Goal: Transaction & Acquisition: Purchase product/service

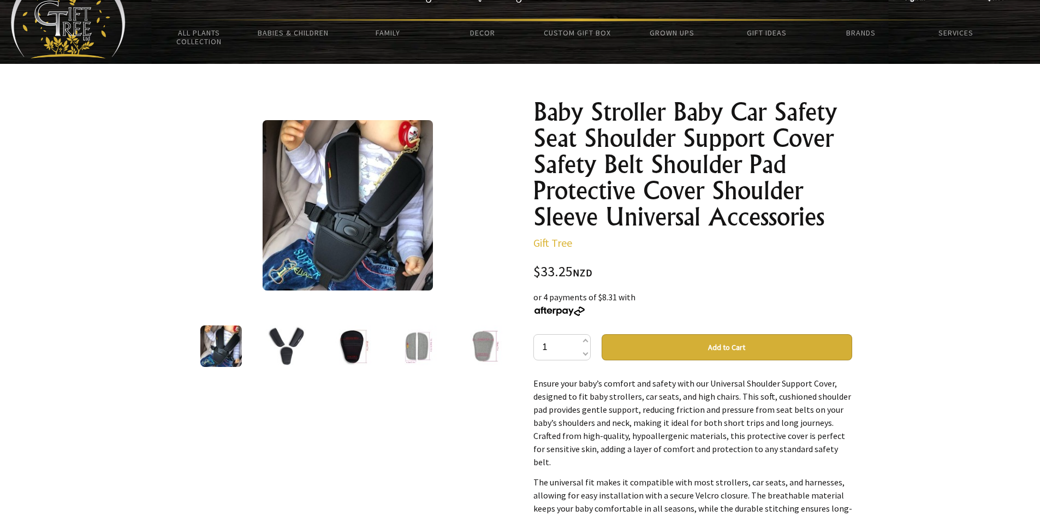
scroll to position [40, 0]
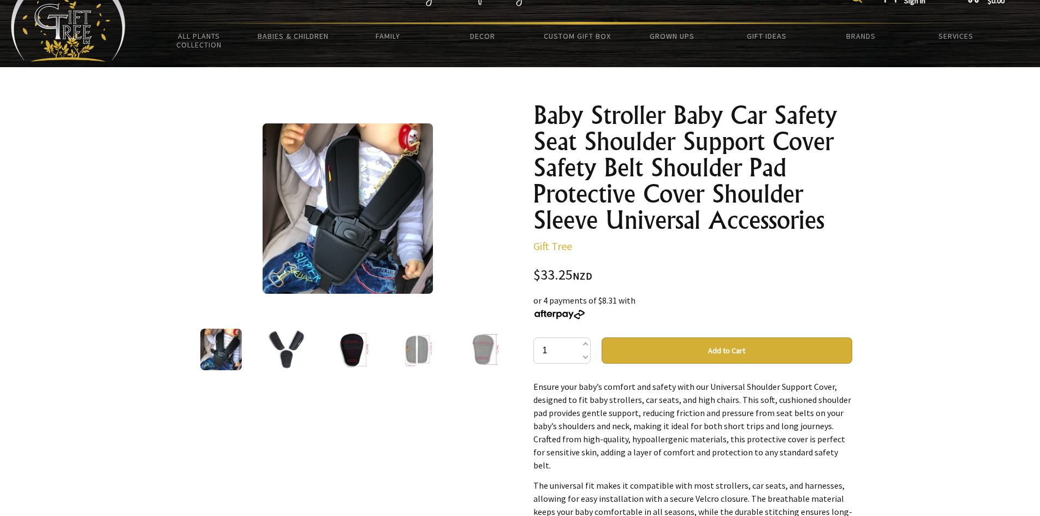
click at [284, 359] on img at bounding box center [286, 349] width 41 height 41
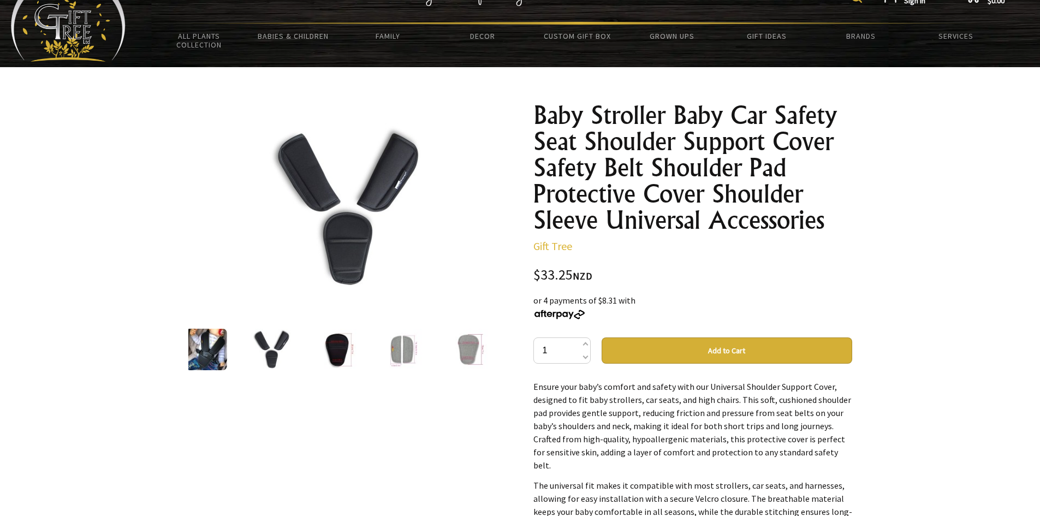
click at [396, 356] on img at bounding box center [402, 349] width 41 height 41
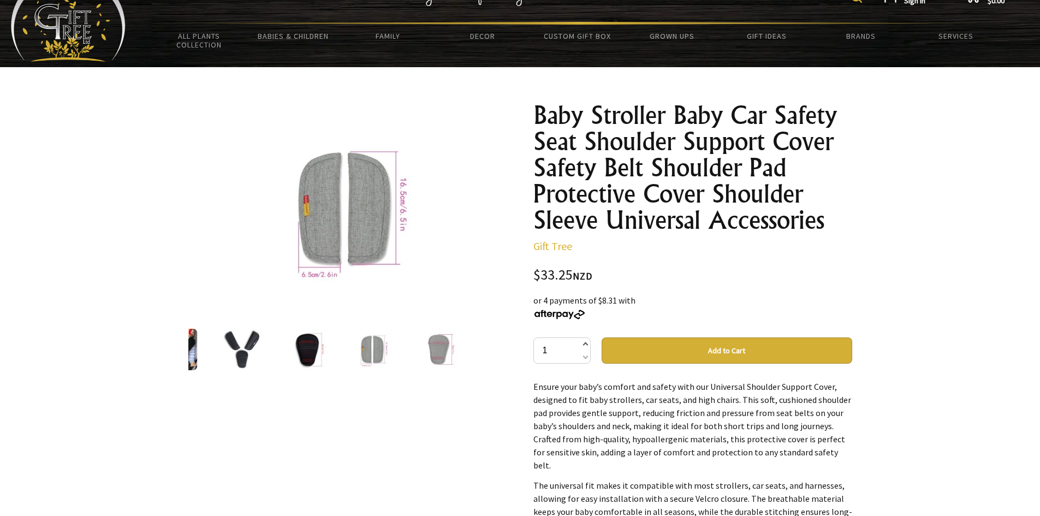
click at [583, 344] on span at bounding box center [584, 344] width 5 height 13
type input "2"
click at [198, 360] on div at bounding box center [177, 349] width 66 height 46
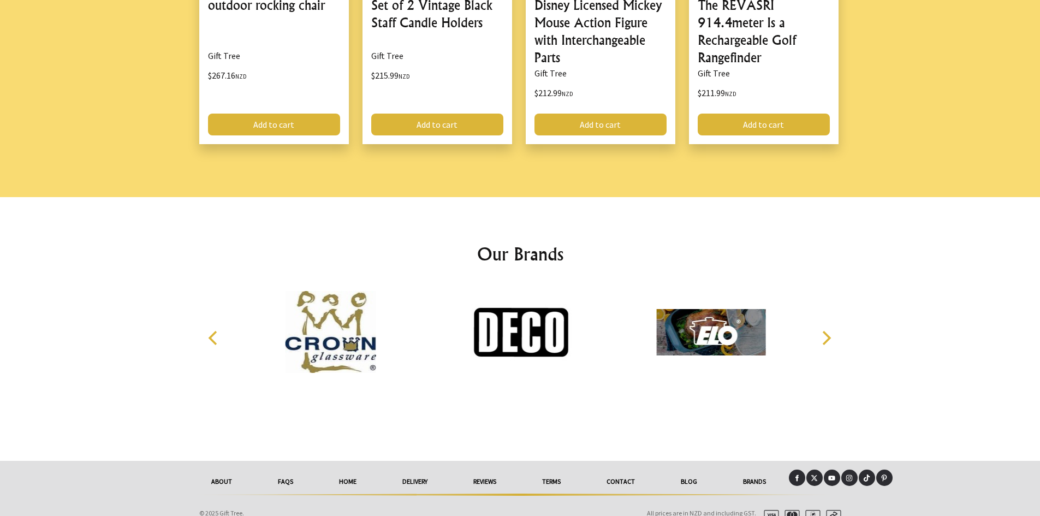
scroll to position [1499, 0]
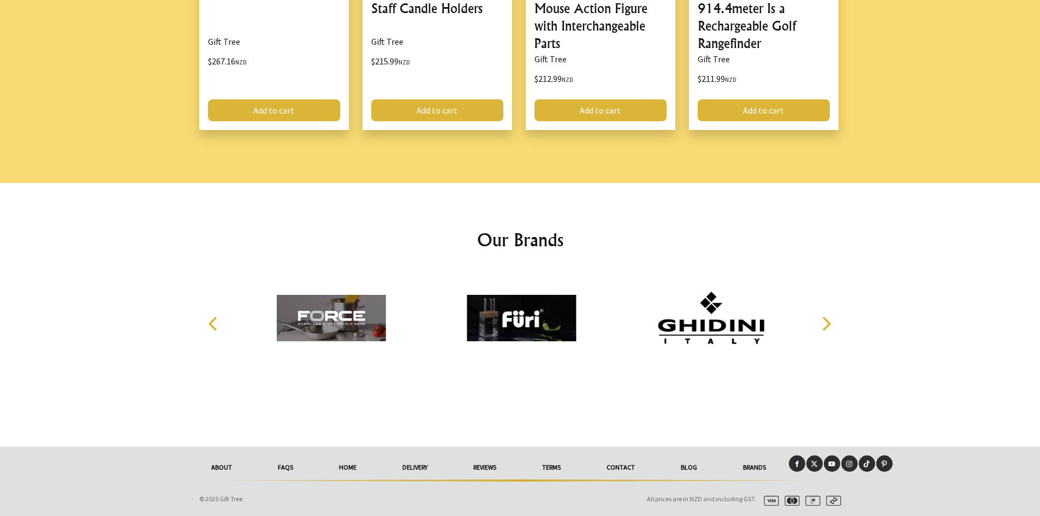
click at [220, 465] on link "About" at bounding box center [221, 467] width 67 height 24
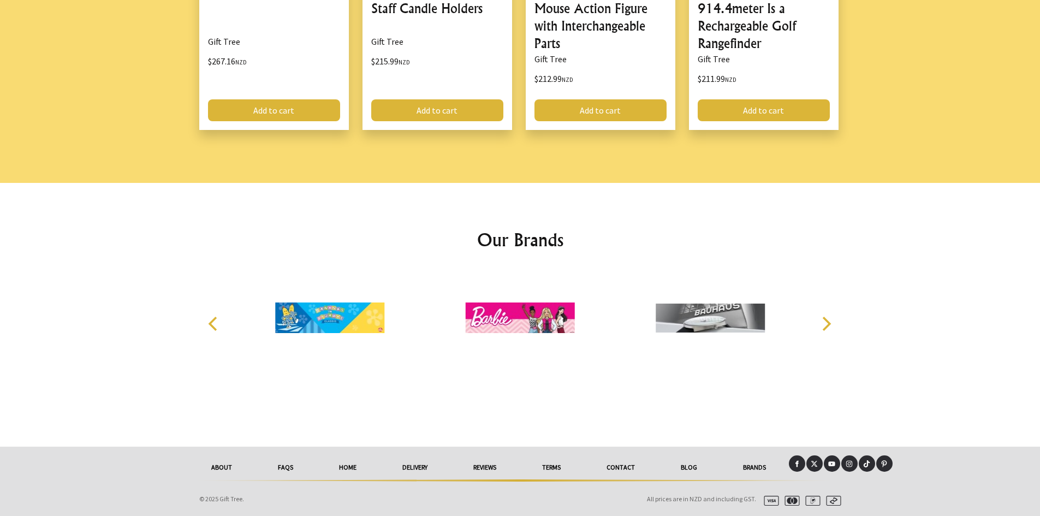
click at [411, 466] on link "delivery" at bounding box center [414, 467] width 71 height 24
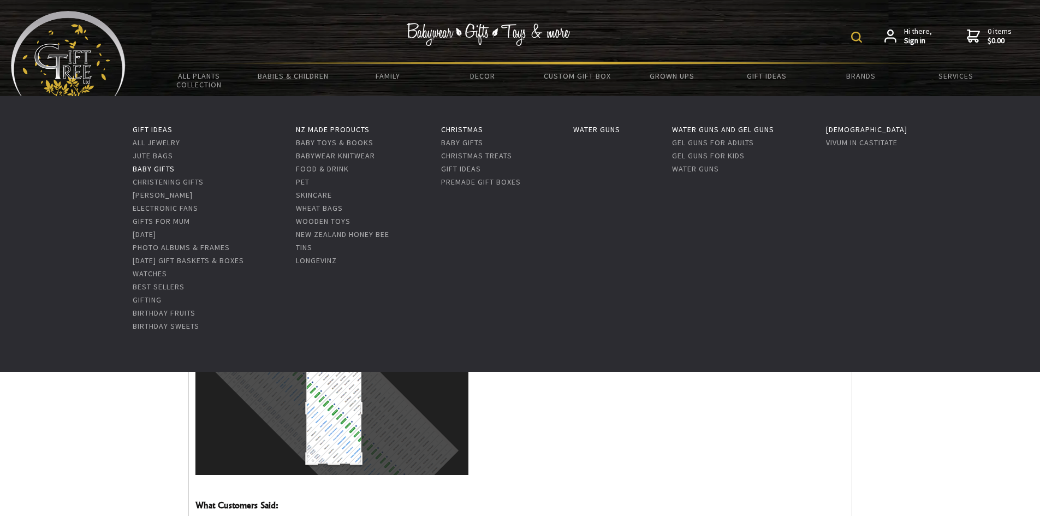
click at [135, 173] on link "Baby Gifts" at bounding box center [154, 169] width 42 height 10
